Goal: Book appointment/travel/reservation

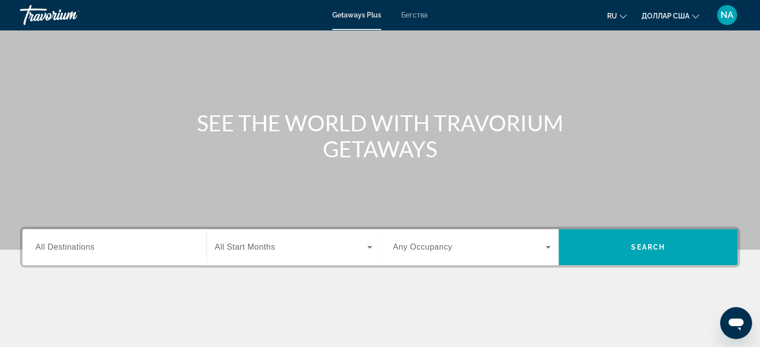
scroll to position [52, 0]
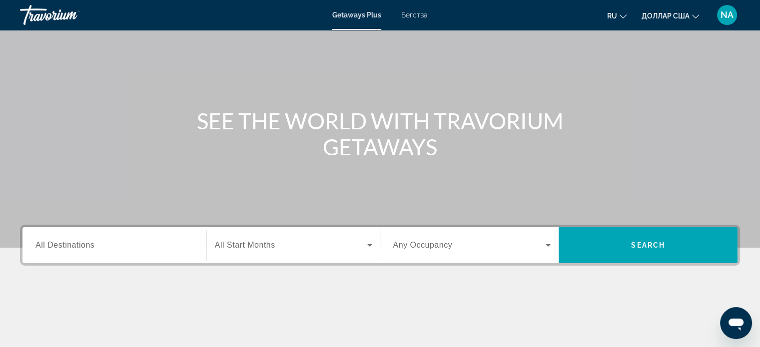
click at [174, 237] on div "Виджет поиска" at bounding box center [114, 245] width 158 height 28
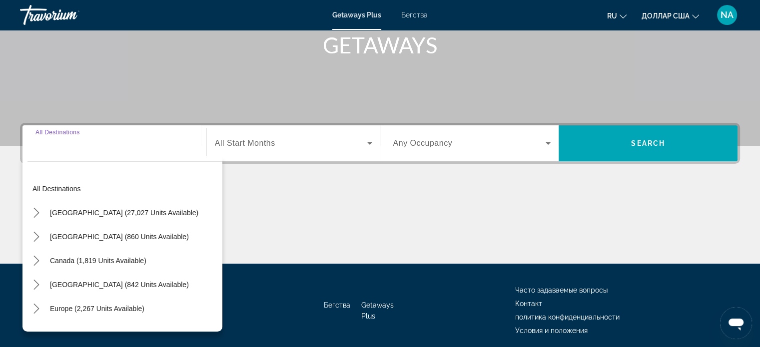
scroll to position [192, 0]
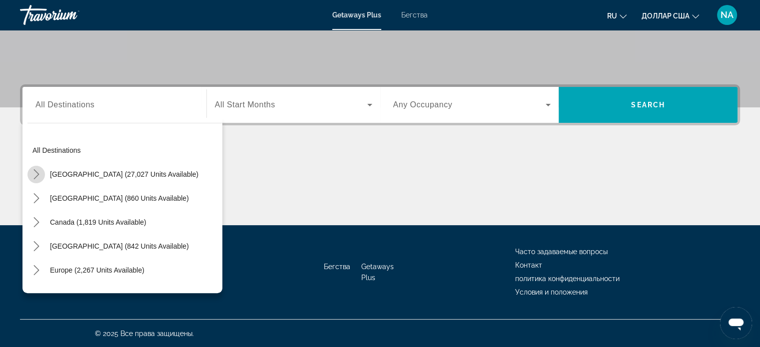
click at [37, 171] on icon "Toggle United States (27,027 units available) submenu" at bounding box center [36, 174] width 10 height 10
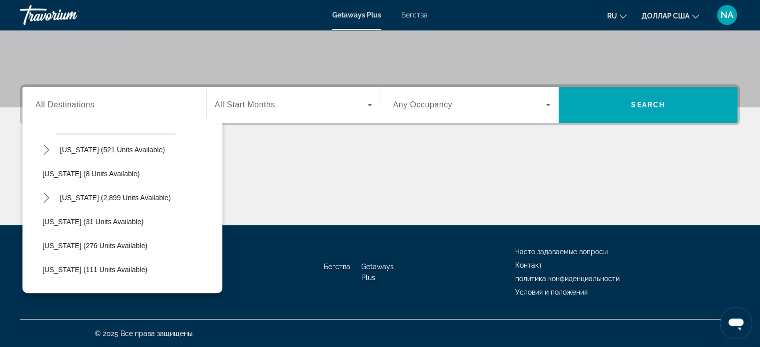
scroll to position [120, 0]
click at [69, 194] on span "[US_STATE] (2,899 units available)" at bounding box center [115, 198] width 111 height 8
type input "**********"
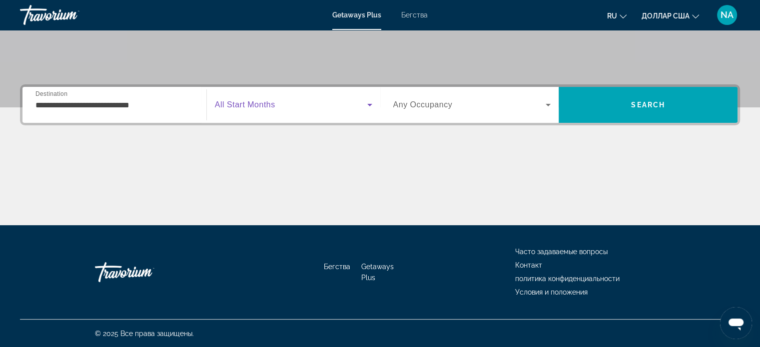
click at [368, 107] on icon "Виджет поиска" at bounding box center [370, 105] width 12 height 12
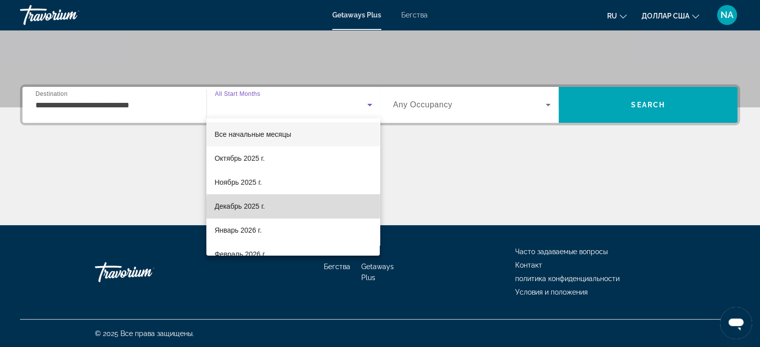
click at [308, 208] on mat-option "Декабрь 2025 г." at bounding box center [292, 206] width 173 height 24
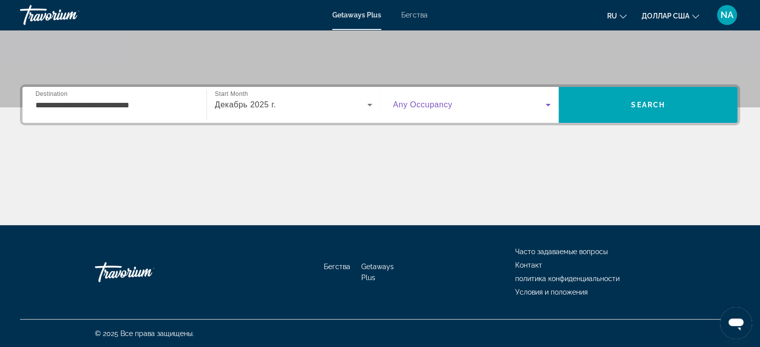
click at [549, 107] on icon "Виджет поиска" at bounding box center [548, 105] width 12 height 12
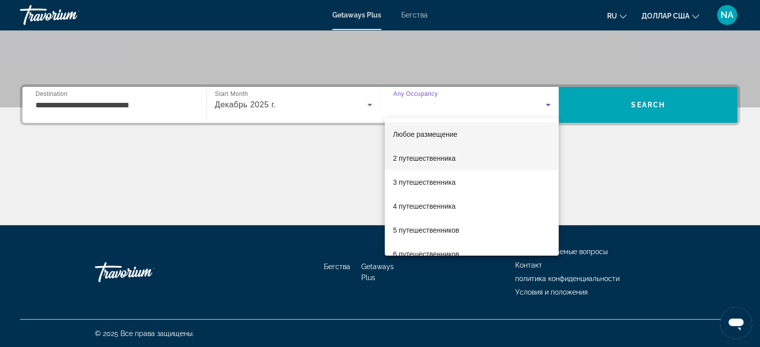
click at [504, 163] on mat-option "2 путешественника" at bounding box center [472, 158] width 174 height 24
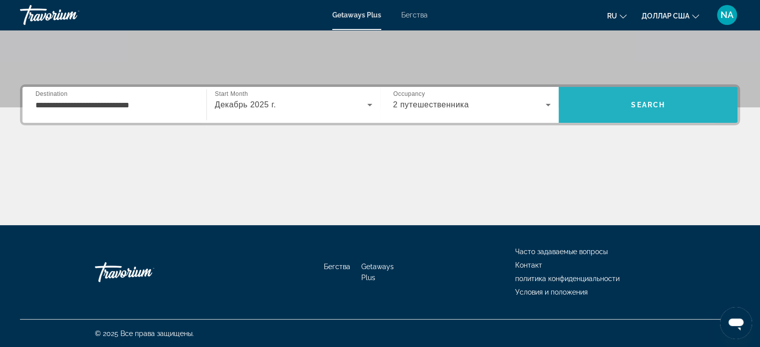
click at [599, 103] on span "Поиск" at bounding box center [647, 105] width 179 height 24
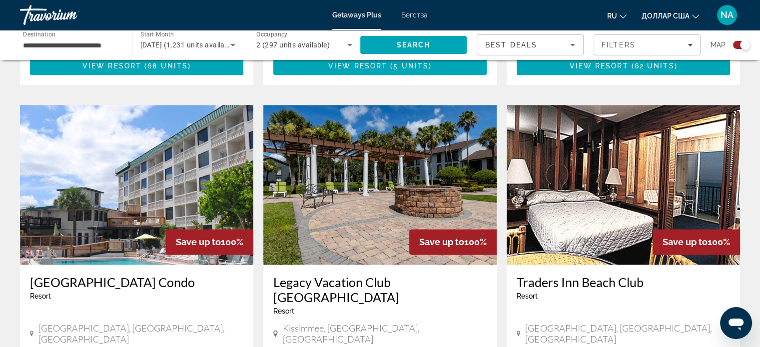
scroll to position [1460, 0]
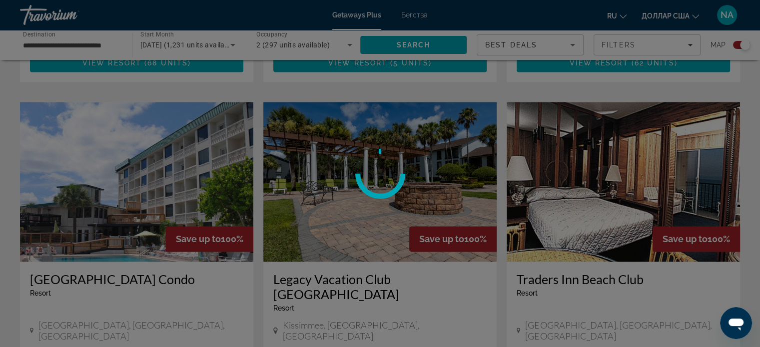
click at [154, 330] on div at bounding box center [380, 173] width 760 height 347
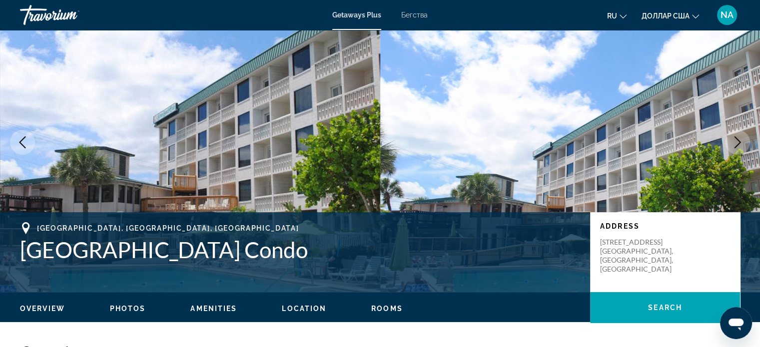
scroll to position [38, 0]
click at [117, 308] on span "Photos" at bounding box center [128, 308] width 36 height 8
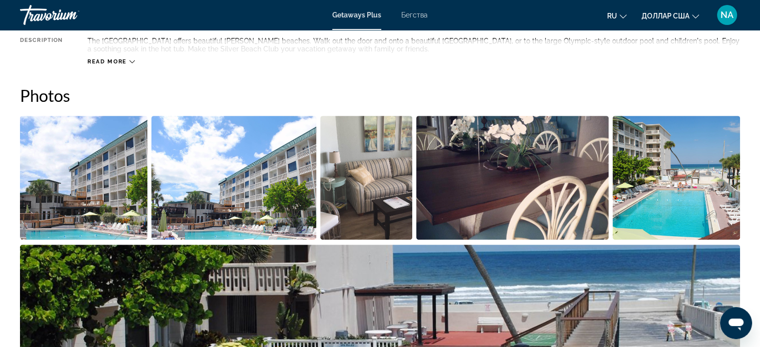
scroll to position [437, 0]
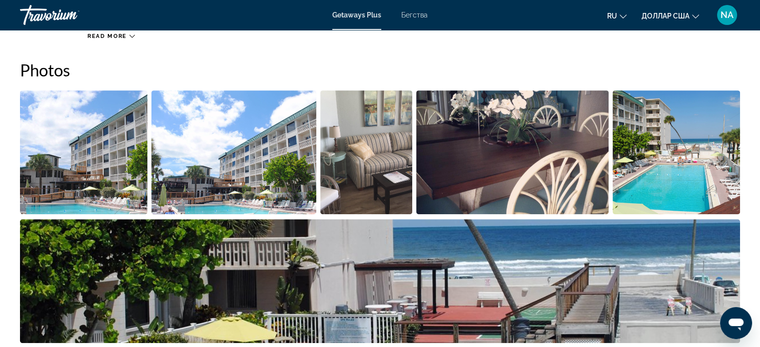
click at [97, 153] on img "Open full-screen image slider" at bounding box center [83, 152] width 127 height 124
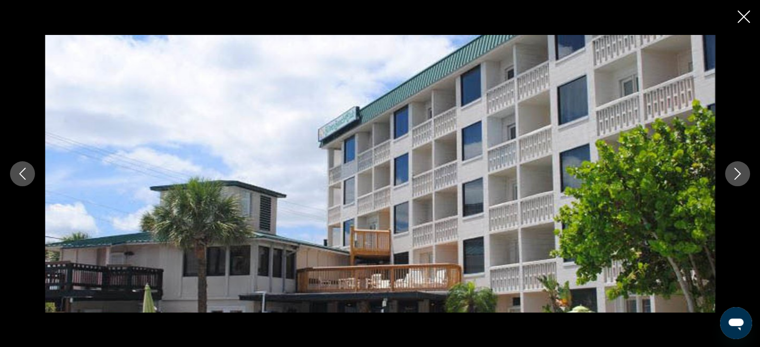
click at [736, 175] on icon "Next image" at bounding box center [737, 174] width 12 height 12
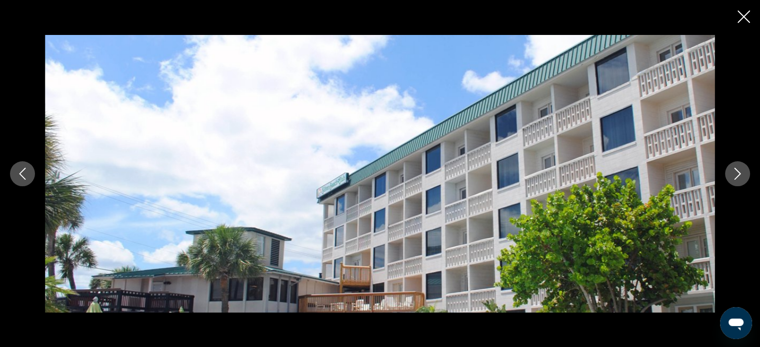
click at [736, 175] on icon "Next image" at bounding box center [737, 174] width 12 height 12
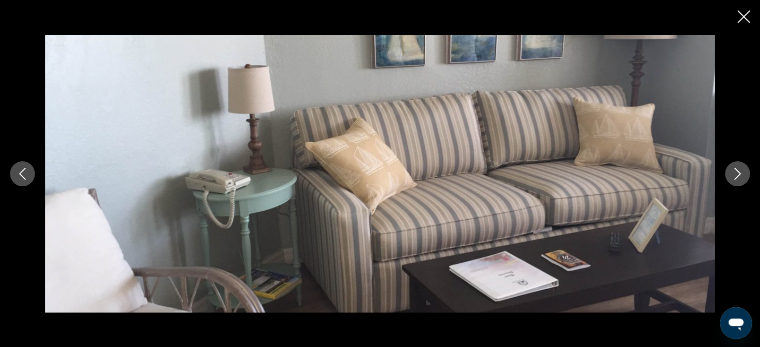
click at [736, 175] on icon "Next image" at bounding box center [737, 174] width 12 height 12
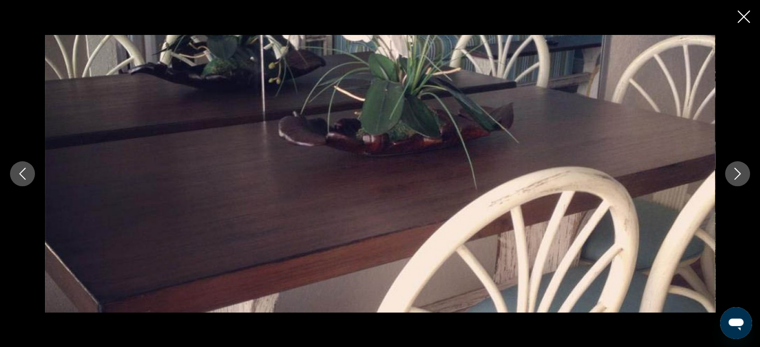
click at [736, 175] on icon "Next image" at bounding box center [737, 174] width 12 height 12
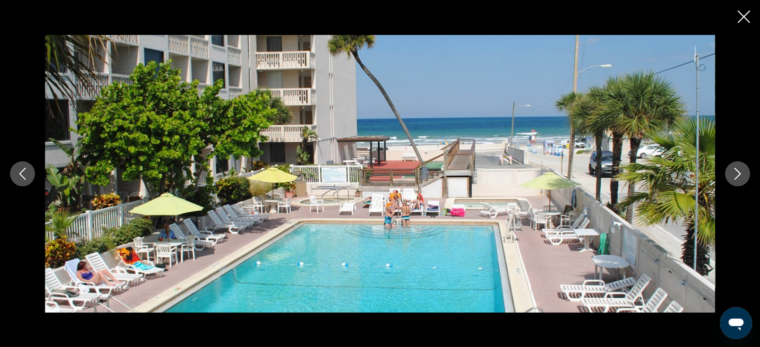
click at [736, 175] on icon "Next image" at bounding box center [737, 174] width 12 height 12
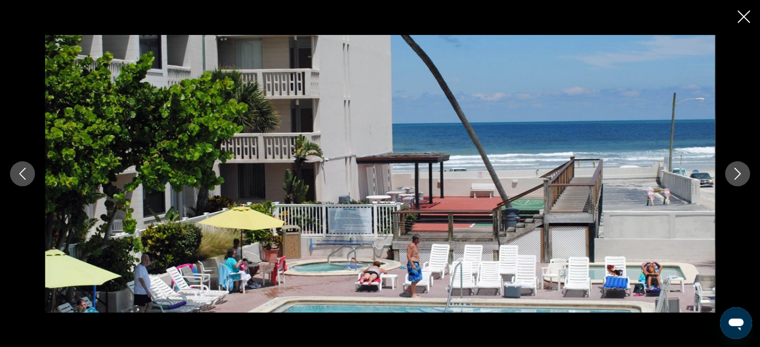
click at [736, 175] on icon "Next image" at bounding box center [737, 174] width 12 height 12
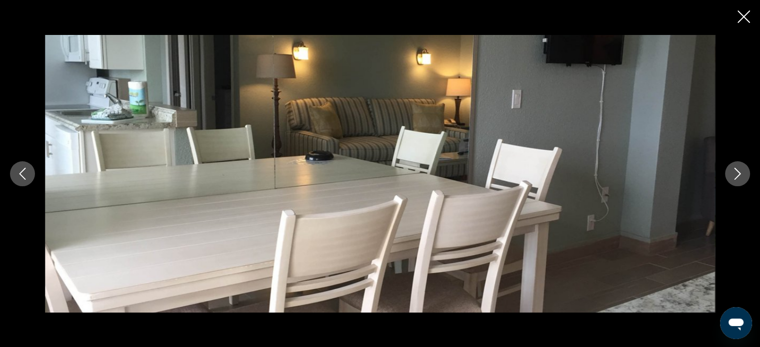
click at [736, 175] on icon "Next image" at bounding box center [737, 174] width 12 height 12
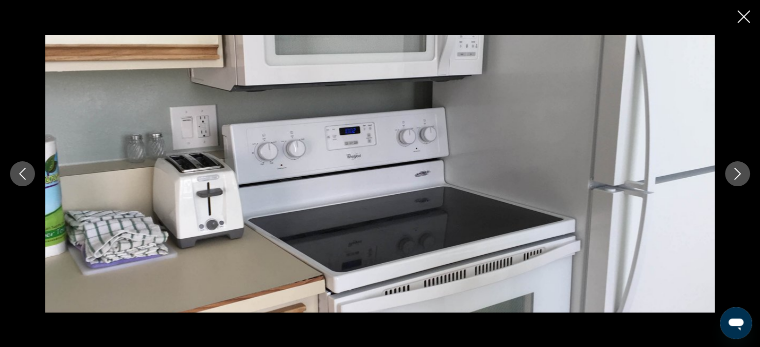
click at [736, 175] on icon "Next image" at bounding box center [737, 174] width 12 height 12
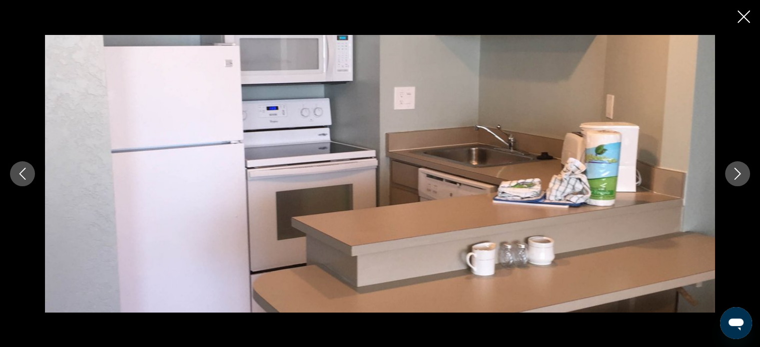
click at [736, 175] on icon "Next image" at bounding box center [737, 174] width 12 height 12
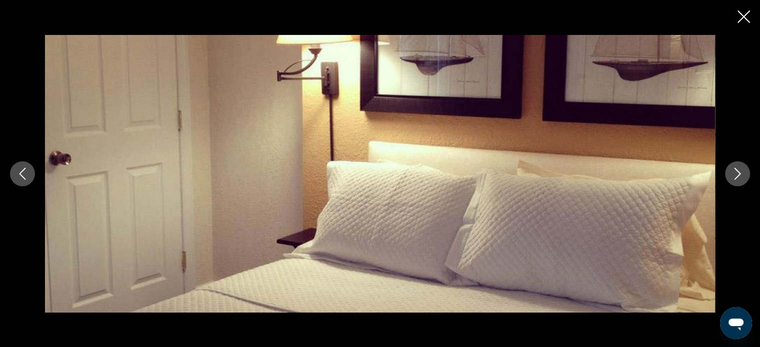
click at [736, 175] on icon "Next image" at bounding box center [737, 174] width 12 height 12
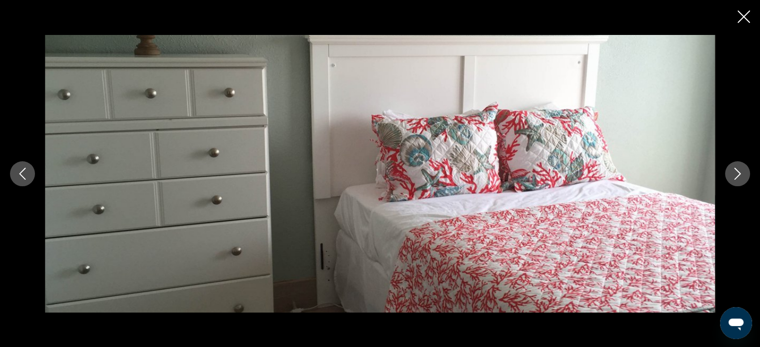
click at [736, 175] on icon "Next image" at bounding box center [737, 174] width 12 height 12
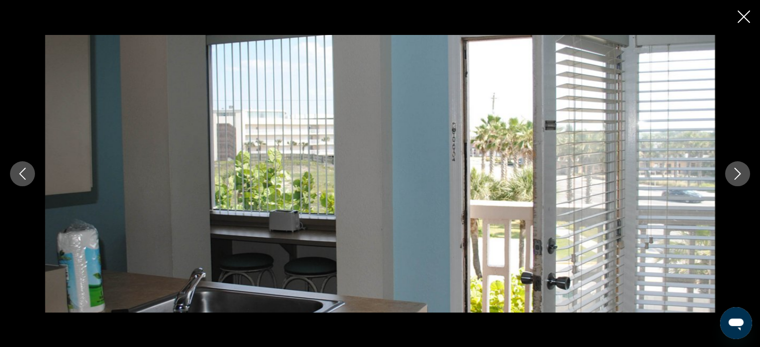
click at [736, 175] on icon "Next image" at bounding box center [737, 174] width 12 height 12
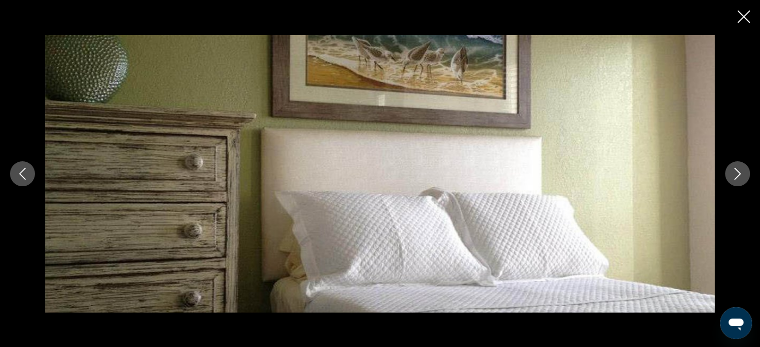
click at [736, 175] on icon "Next image" at bounding box center [737, 174] width 12 height 12
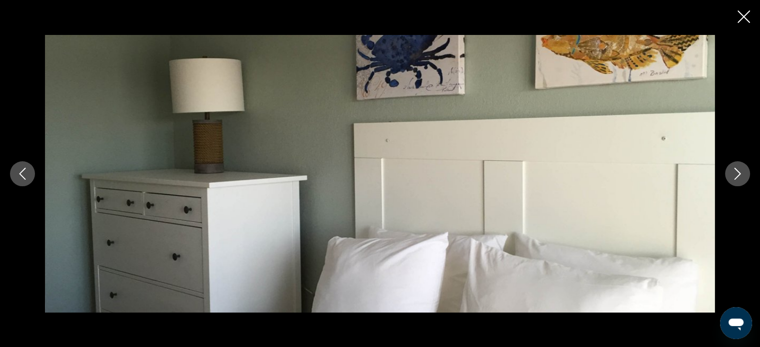
click at [736, 175] on icon "Next image" at bounding box center [737, 174] width 12 height 12
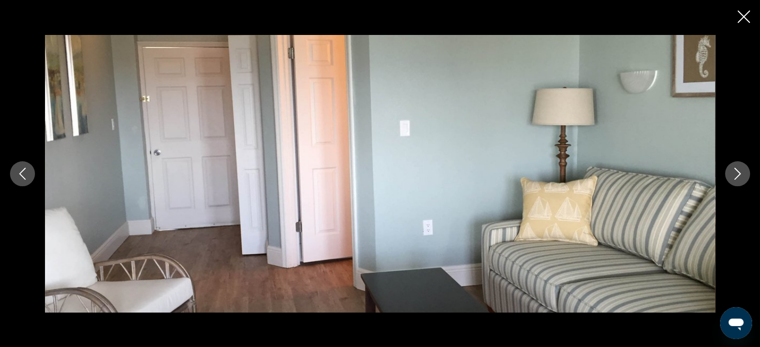
click at [736, 175] on icon "Next image" at bounding box center [737, 174] width 12 height 12
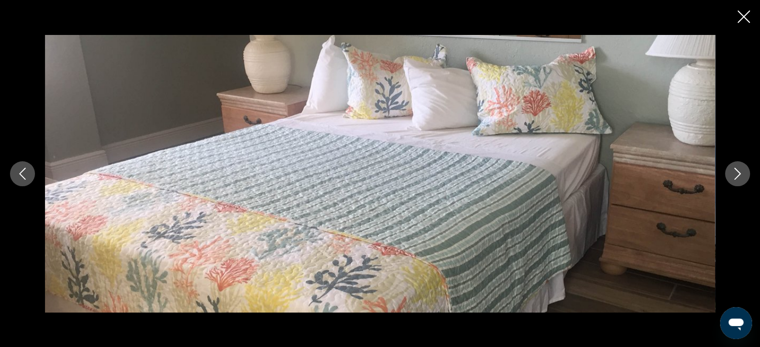
click at [746, 17] on icon "Close slideshow" at bounding box center [743, 16] width 12 height 12
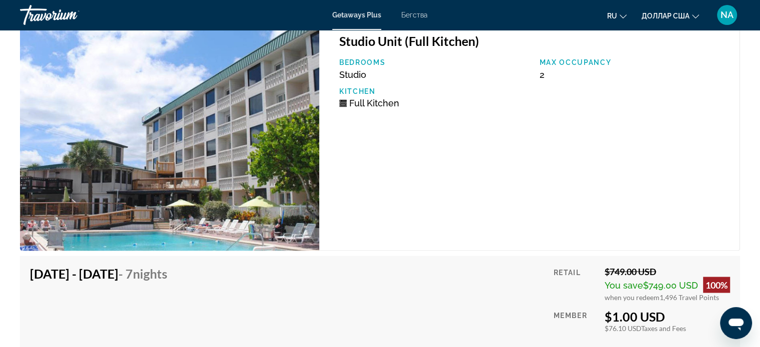
scroll to position [1772, 0]
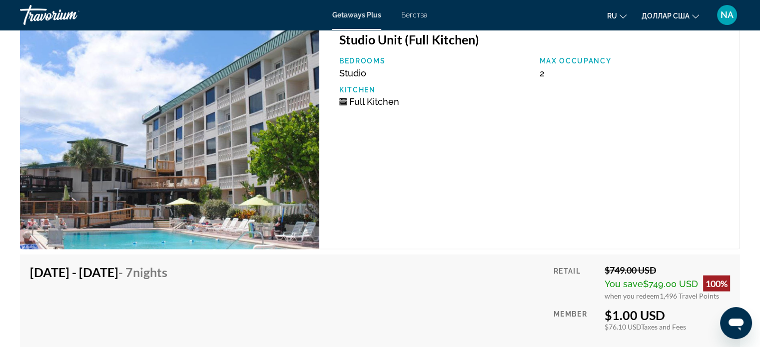
click at [645, 163] on div "Studio Unit (Full Kitchen) Bedrooms Studio Max Occupancy 2 Kitchen Full Kitchen" at bounding box center [529, 135] width 421 height 228
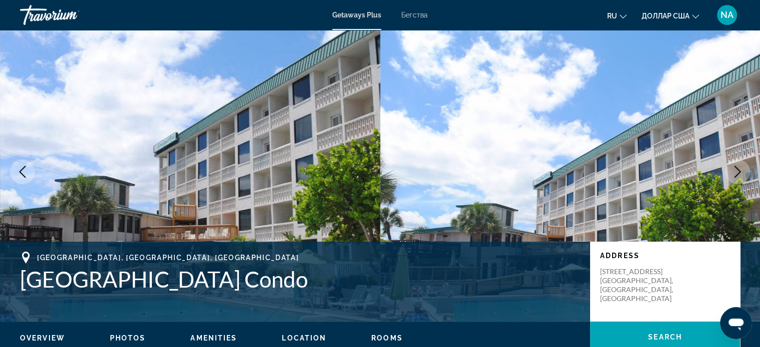
scroll to position [8, 0]
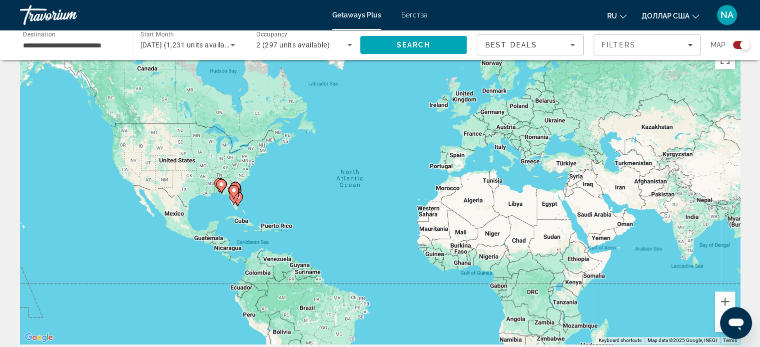
scroll to position [36, 0]
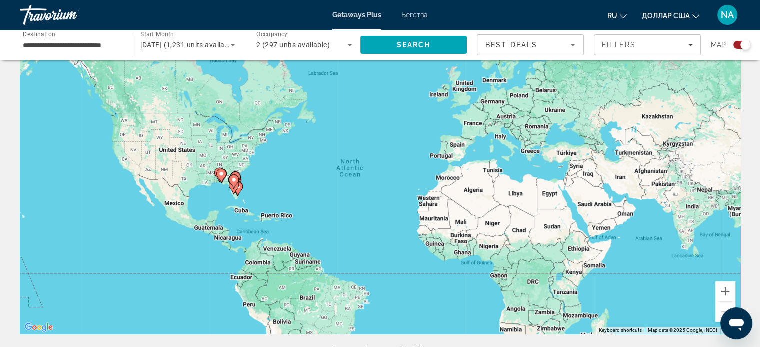
click at [220, 178] on icon "Основное содержание" at bounding box center [220, 175] width 9 height 13
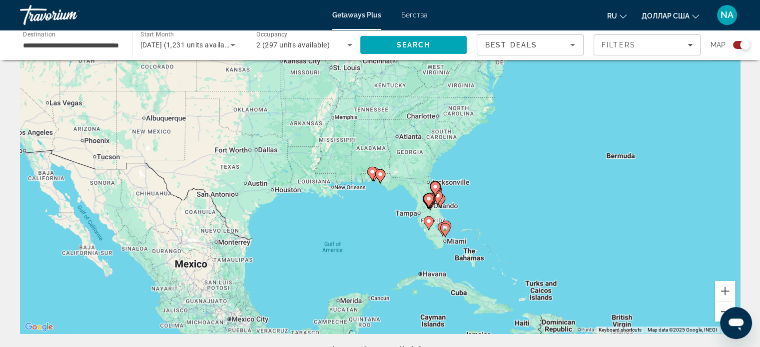
click at [436, 201] on icon "Основное содержание" at bounding box center [437, 197] width 9 height 13
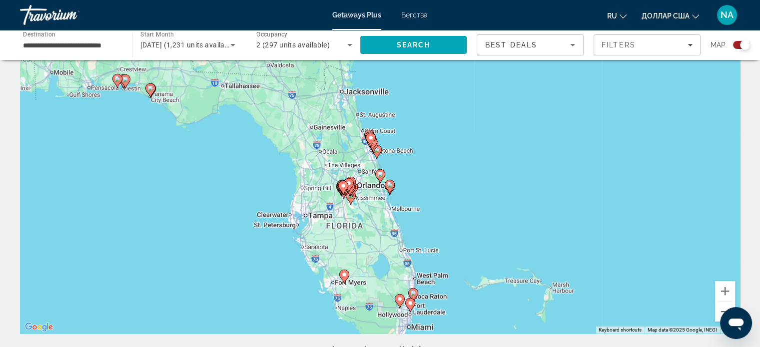
click at [377, 155] on icon "Основное содержание" at bounding box center [376, 151] width 9 height 13
type input "**********"
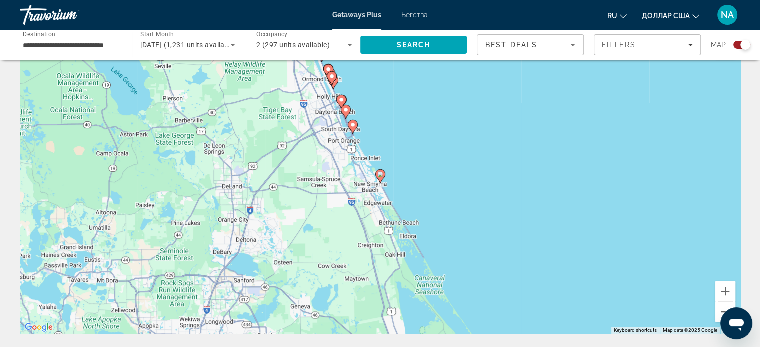
click at [378, 179] on gmp-advanced-marker "Основное содержание" at bounding box center [380, 176] width 10 height 15
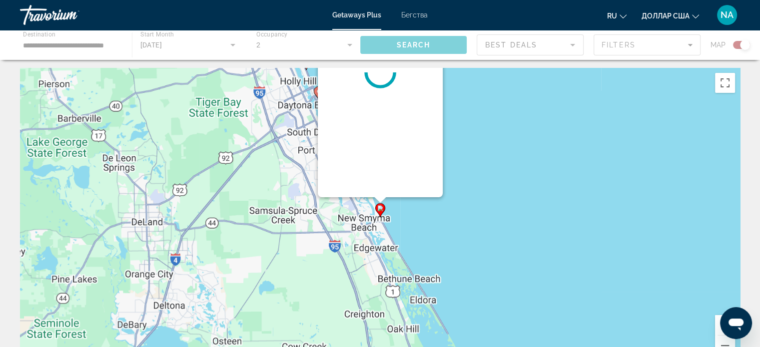
scroll to position [0, 0]
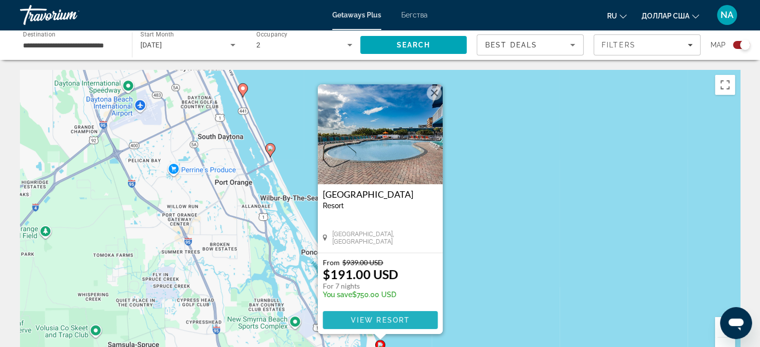
click at [386, 321] on span "View Resort" at bounding box center [379, 320] width 59 height 8
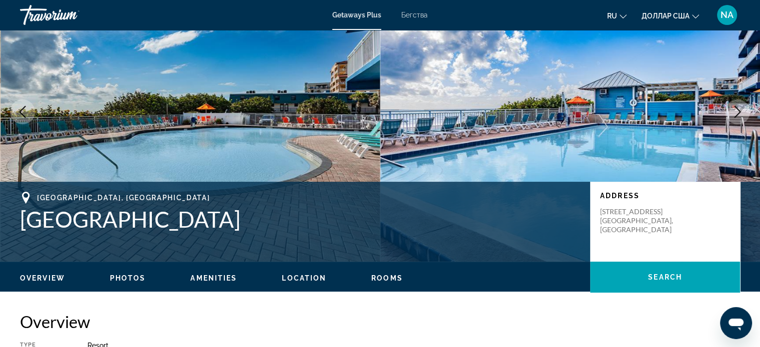
scroll to position [70, 0]
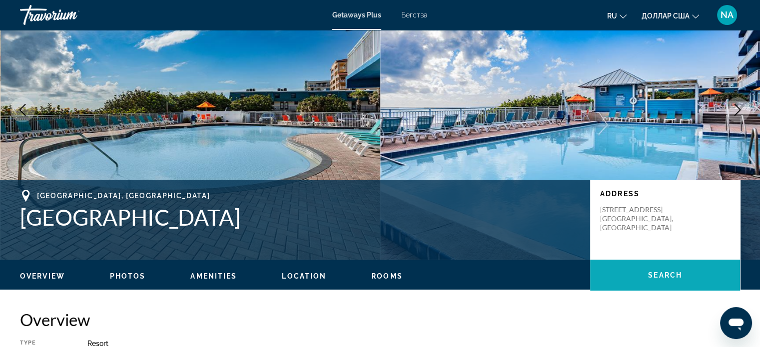
click at [641, 277] on span "Основное содержание" at bounding box center [665, 275] width 150 height 24
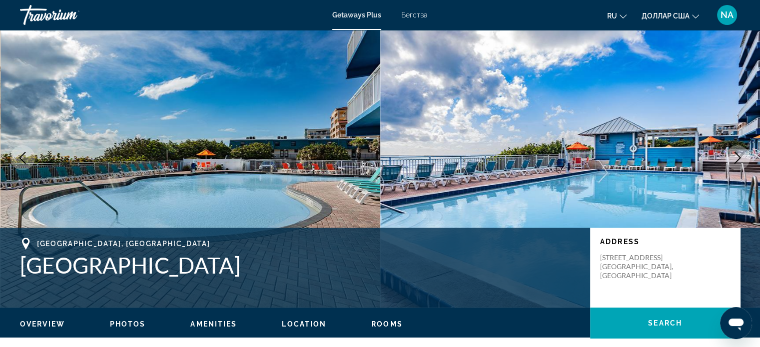
scroll to position [0, 0]
